Goal: Information Seeking & Learning: Learn about a topic

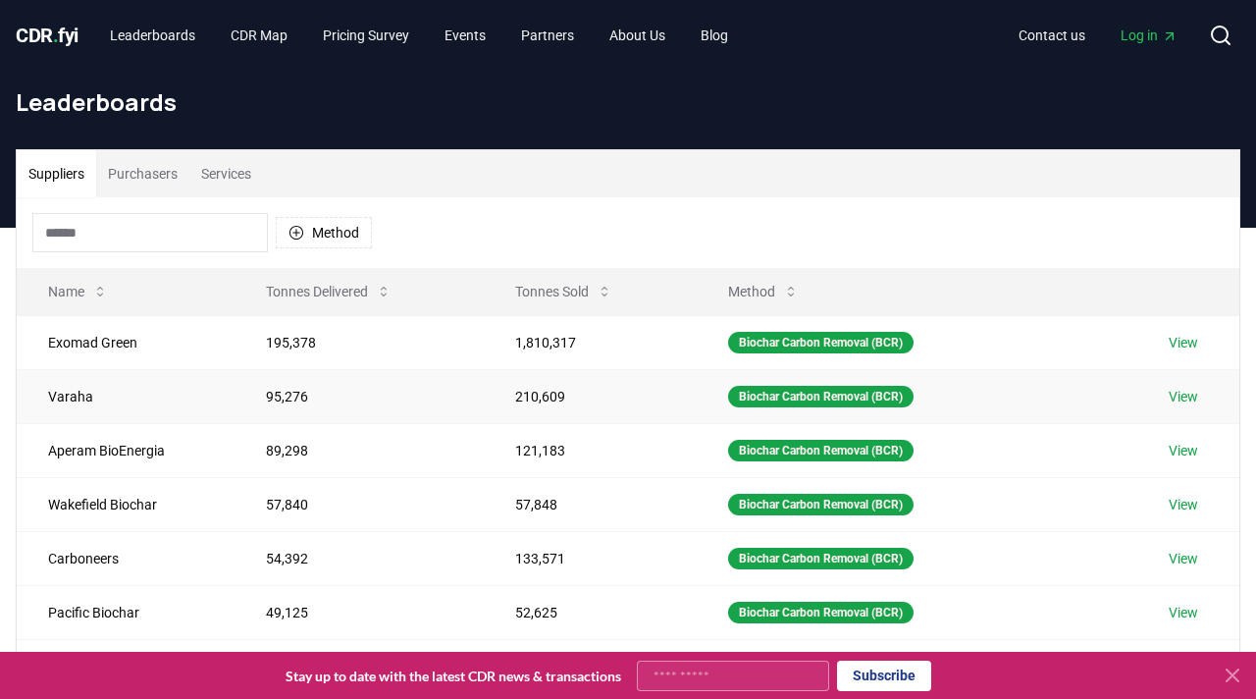
click at [1188, 400] on link "View" at bounding box center [1183, 397] width 29 height 20
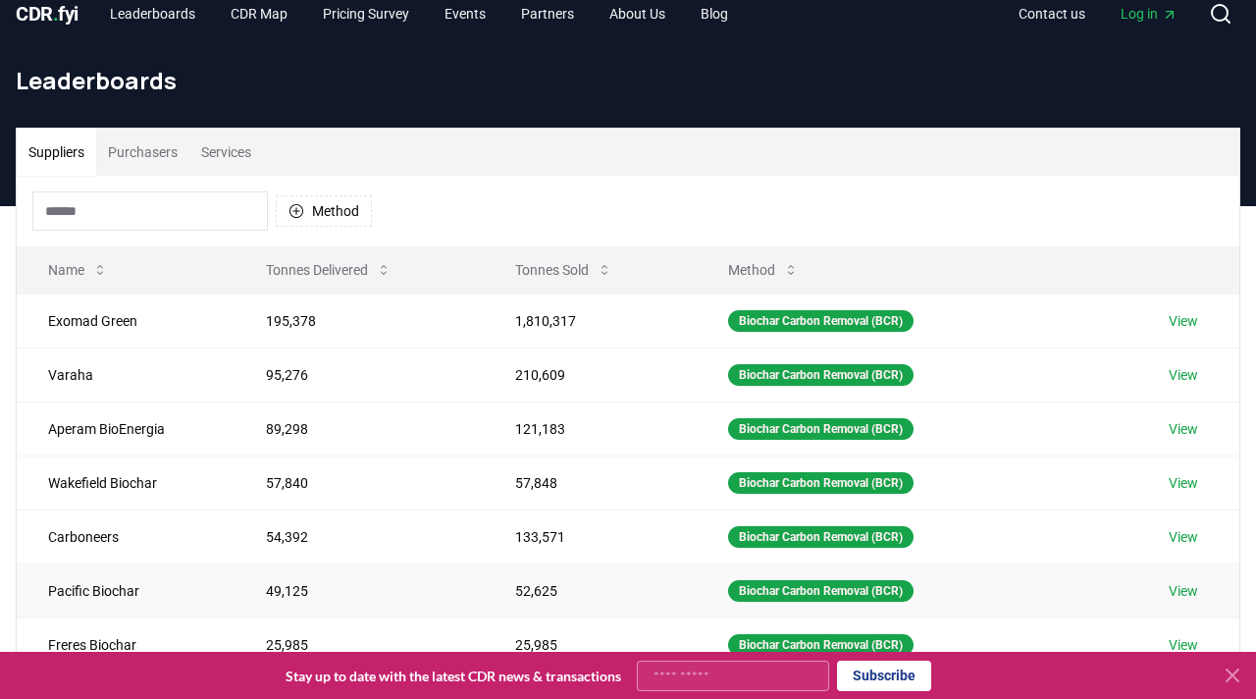
scroll to position [17, 0]
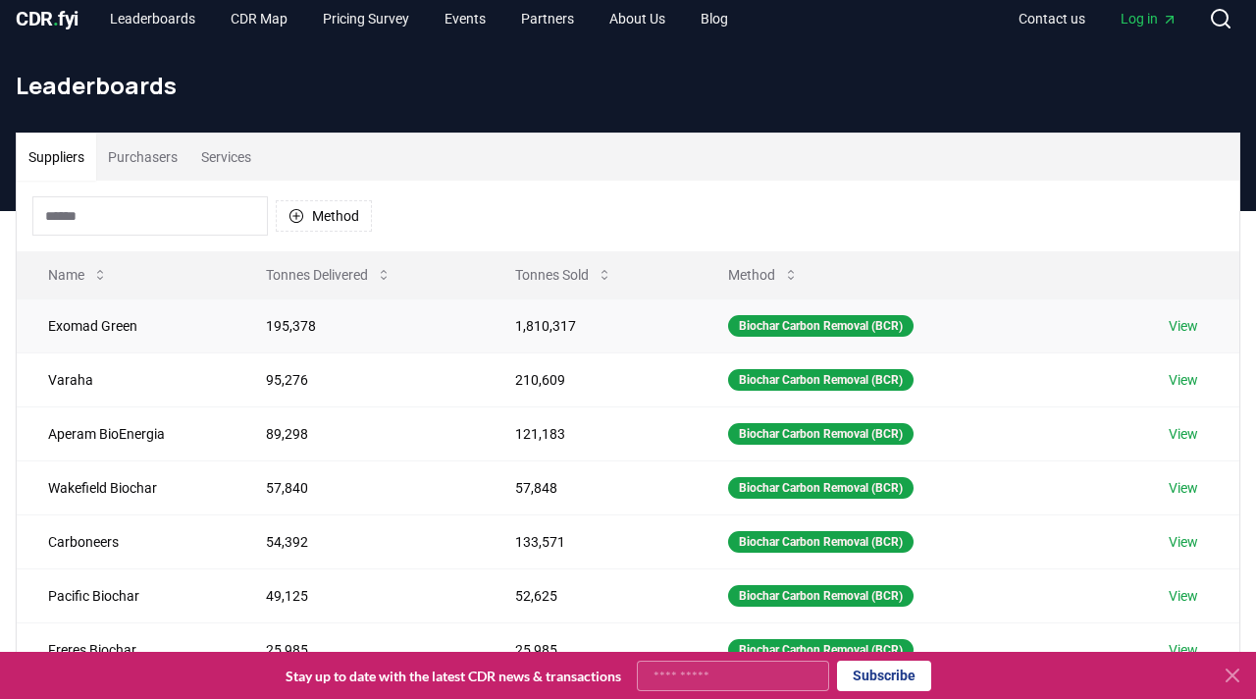
click at [127, 330] on td "Exomad Green" at bounding box center [126, 325] width 218 height 54
click at [117, 331] on td "Exomad Green" at bounding box center [126, 325] width 218 height 54
